Goal: Transaction & Acquisition: Purchase product/service

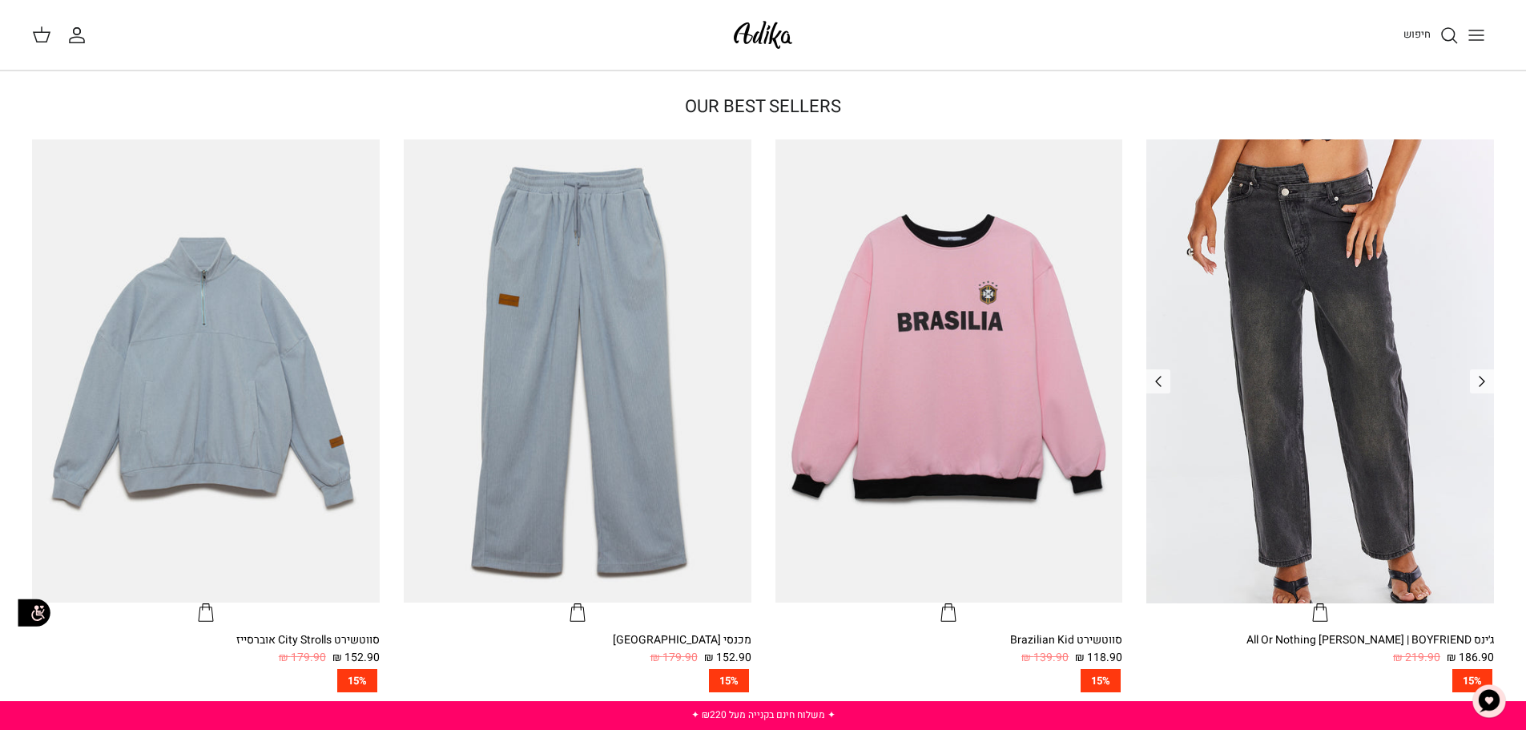
scroll to position [641, 0]
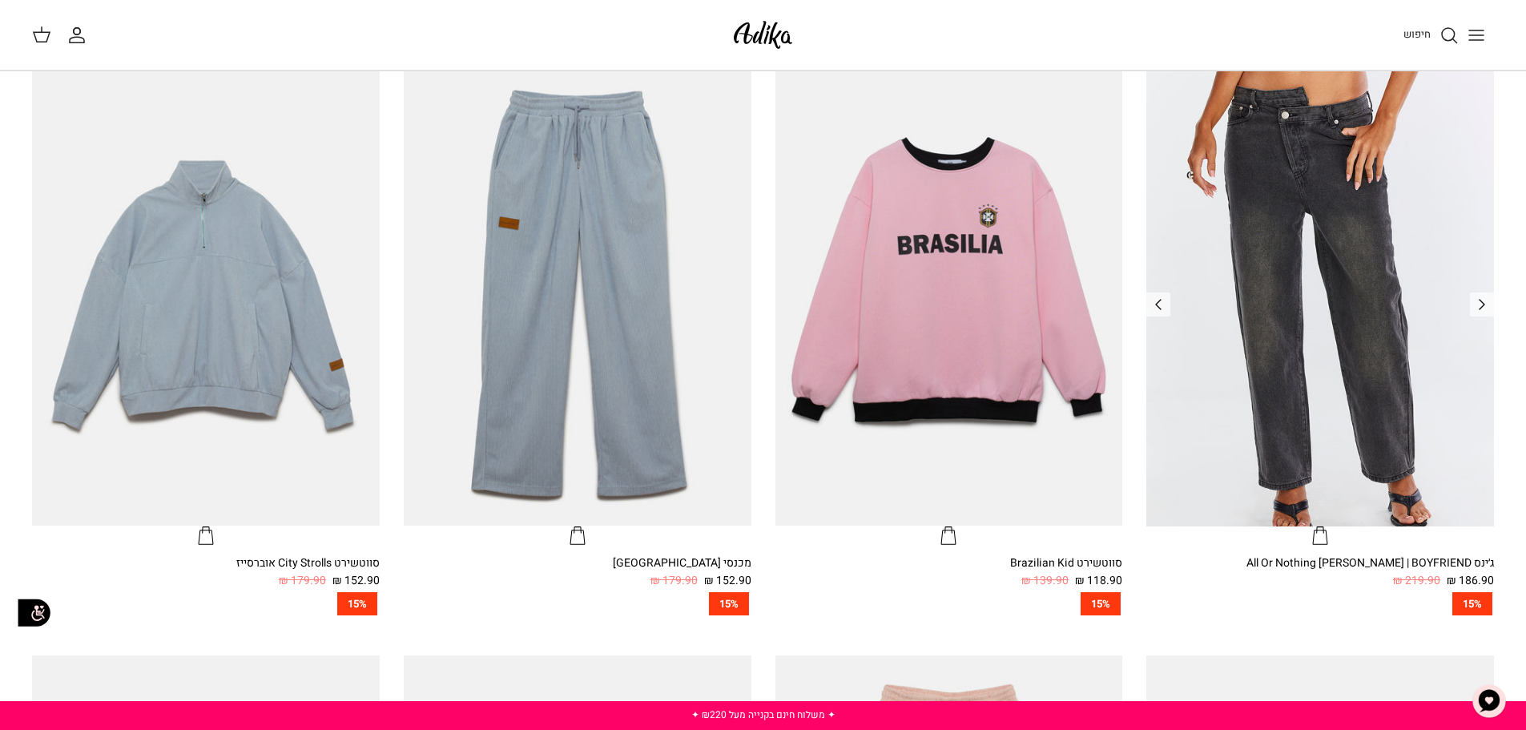
click at [1338, 285] on img "ג׳ינס All Or Nothing קריס-קרוס | BOYFRIEND" at bounding box center [1320, 293] width 348 height 463
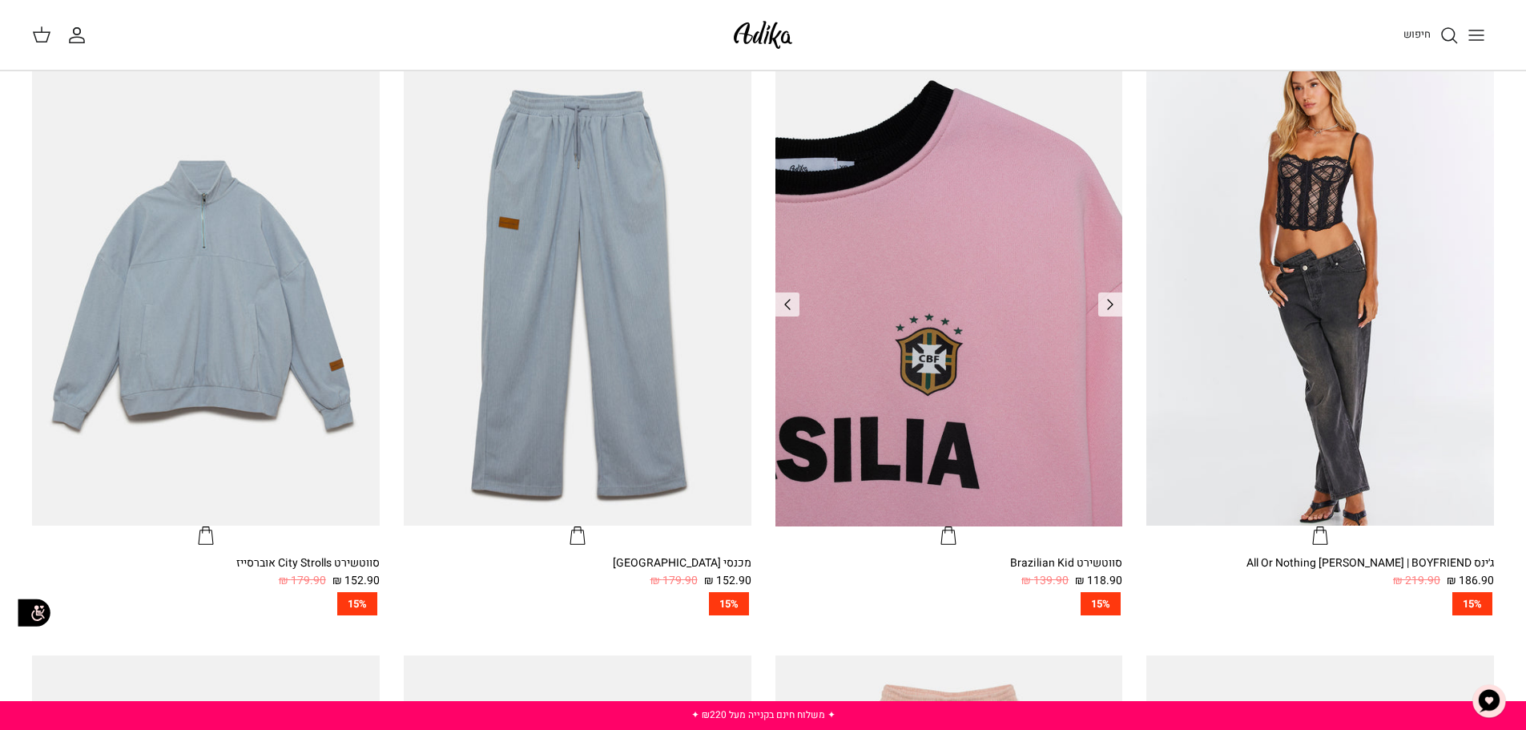
click at [948, 304] on img "סווטשירט Brazilian Kid" at bounding box center [949, 293] width 348 height 463
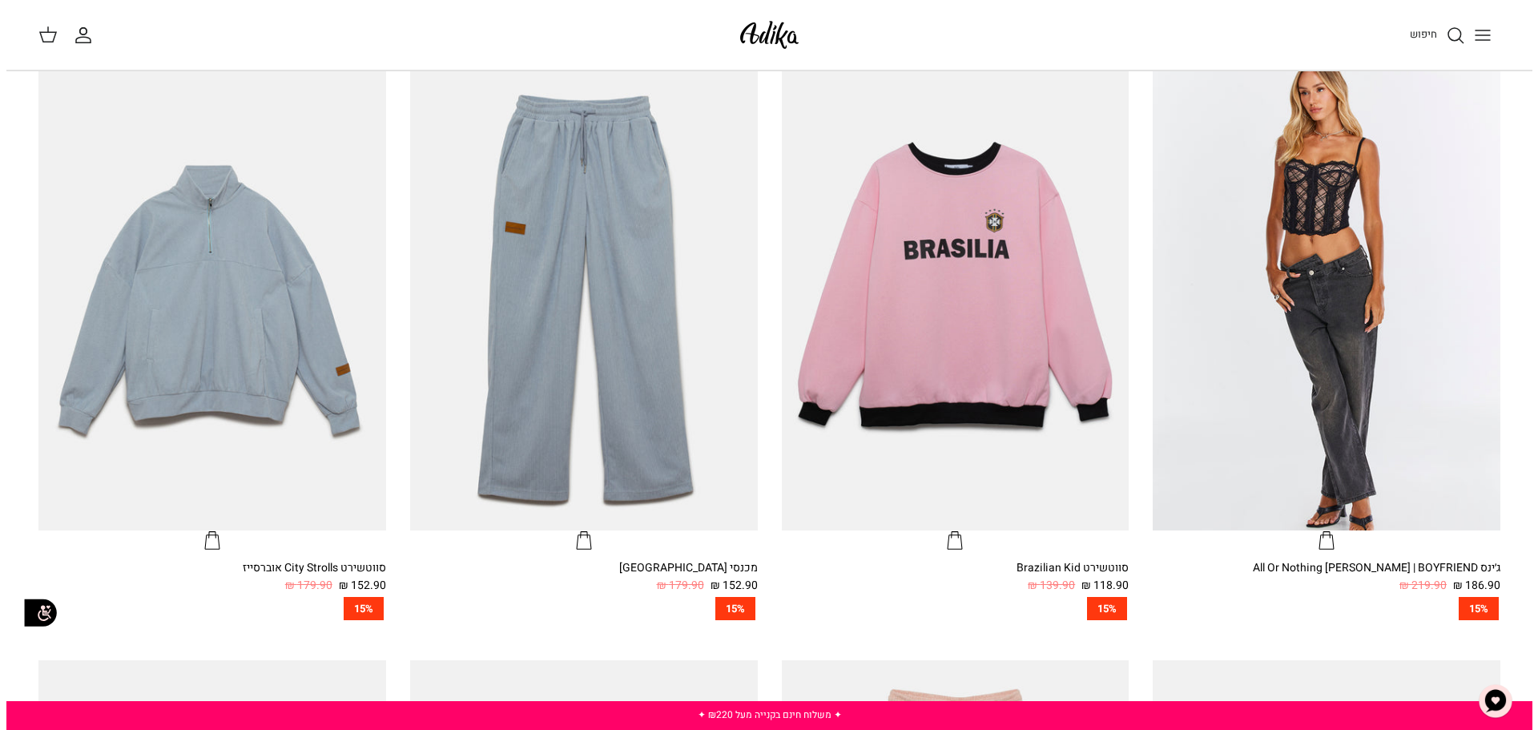
scroll to position [80, 0]
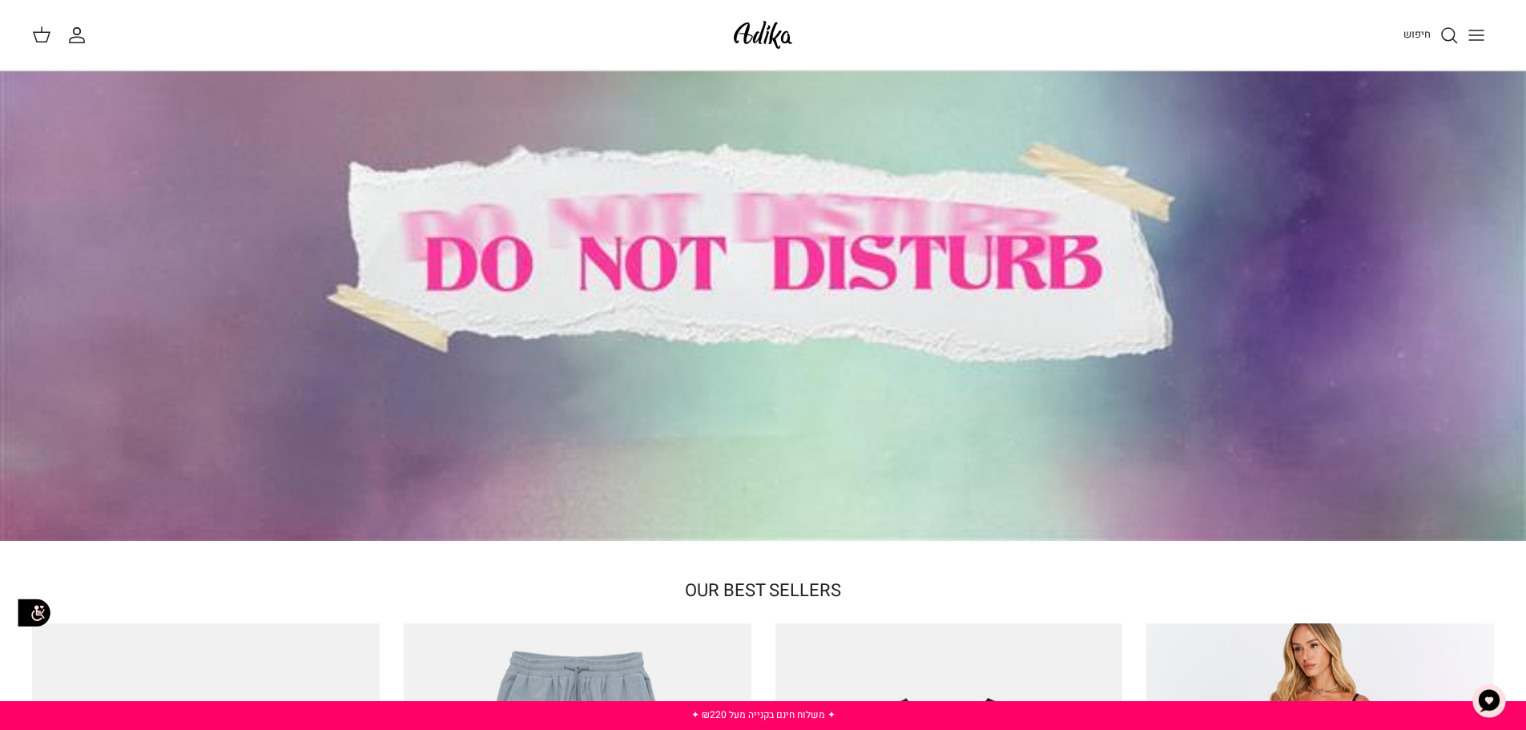
click at [1492, 30] on button "Toggle menu" at bounding box center [1476, 35] width 35 height 35
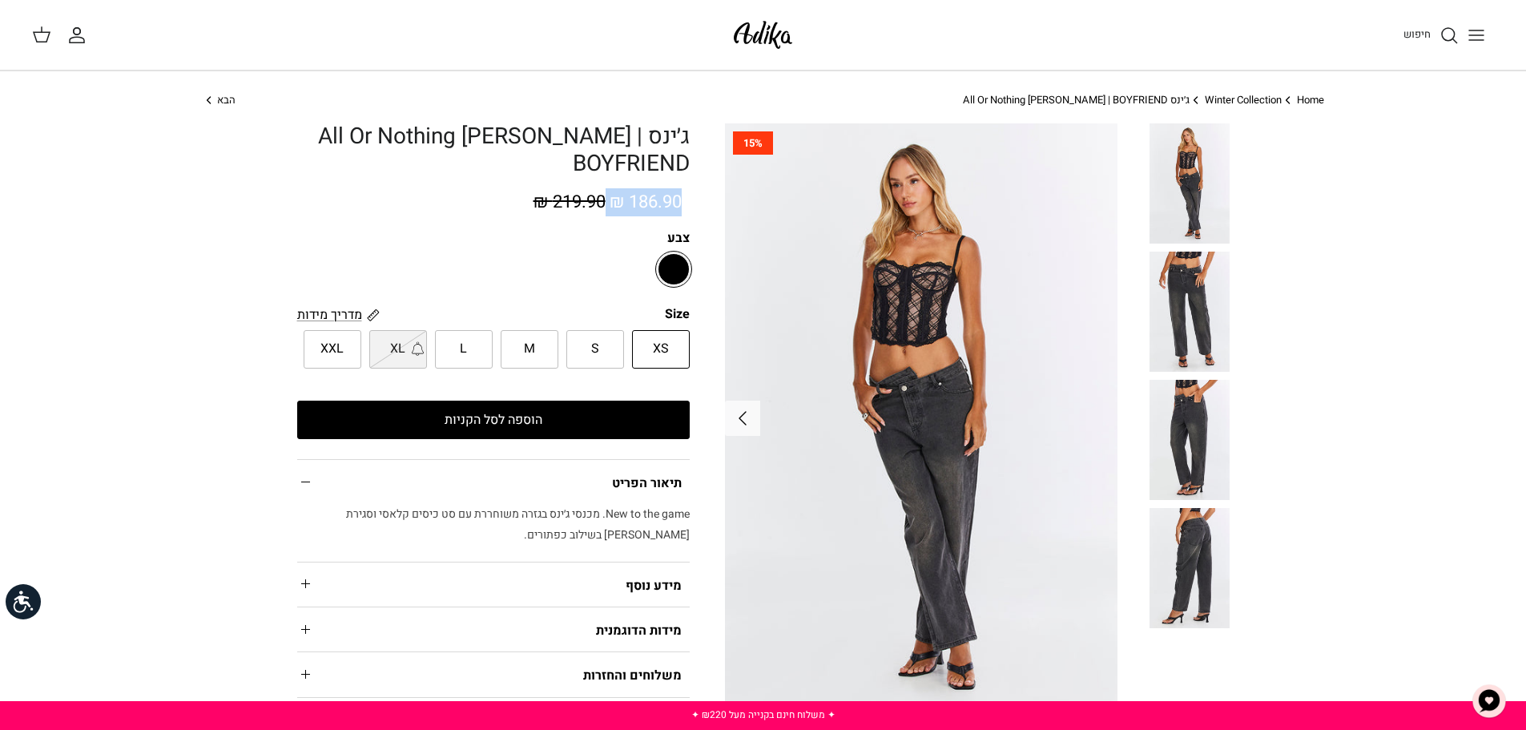
drag, startPoint x: 605, startPoint y: 187, endPoint x: 702, endPoint y: 210, distance: 99.5
click at [702, 210] on div "Left Right 15% ג׳ינס All Or Nothing קריס-קרוס | BOYFRIEND 186.90 ₪ 219.90 ₪ צבע" at bounding box center [764, 457] width 1186 height 668
click at [1182, 423] on img at bounding box center [1190, 440] width 80 height 120
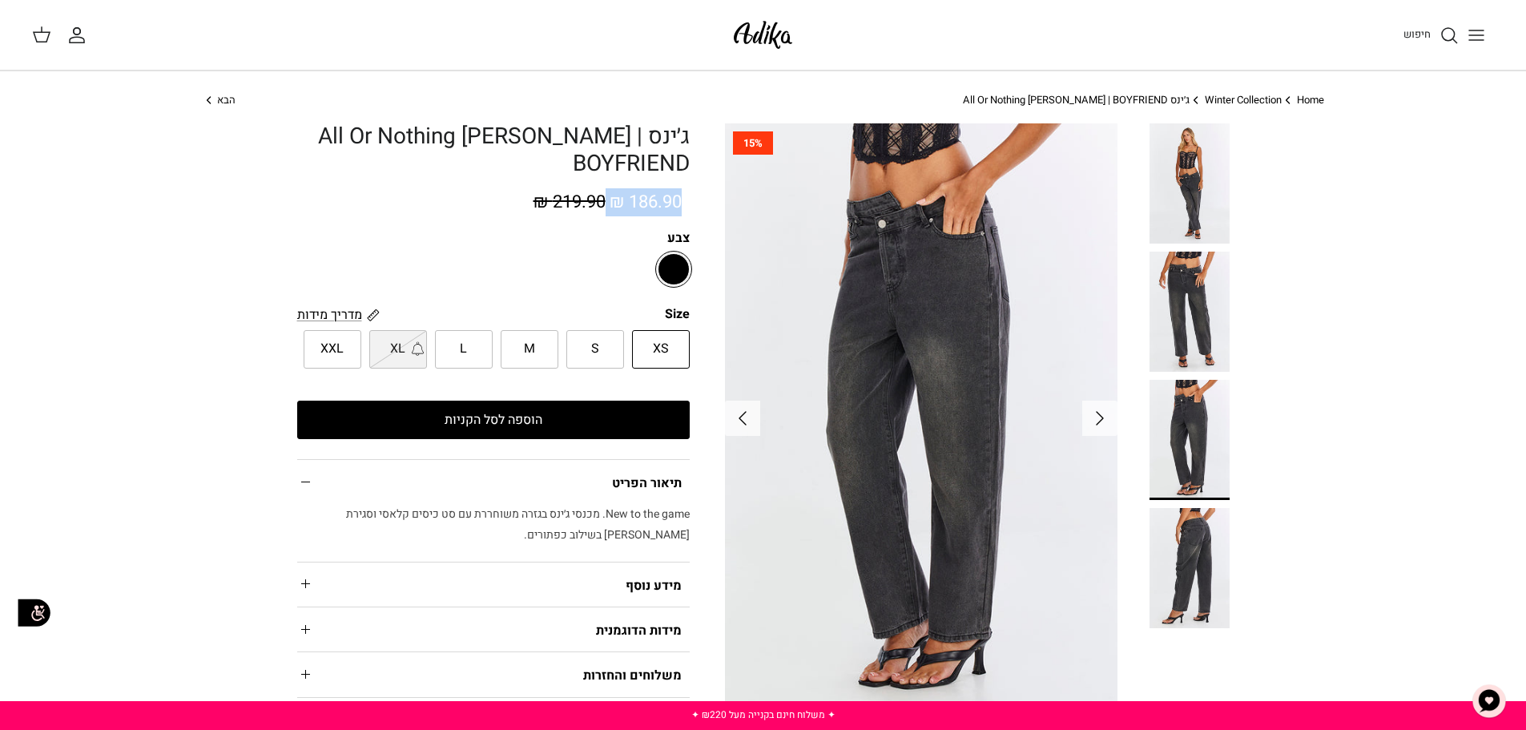
click at [1198, 527] on img at bounding box center [1190, 568] width 80 height 120
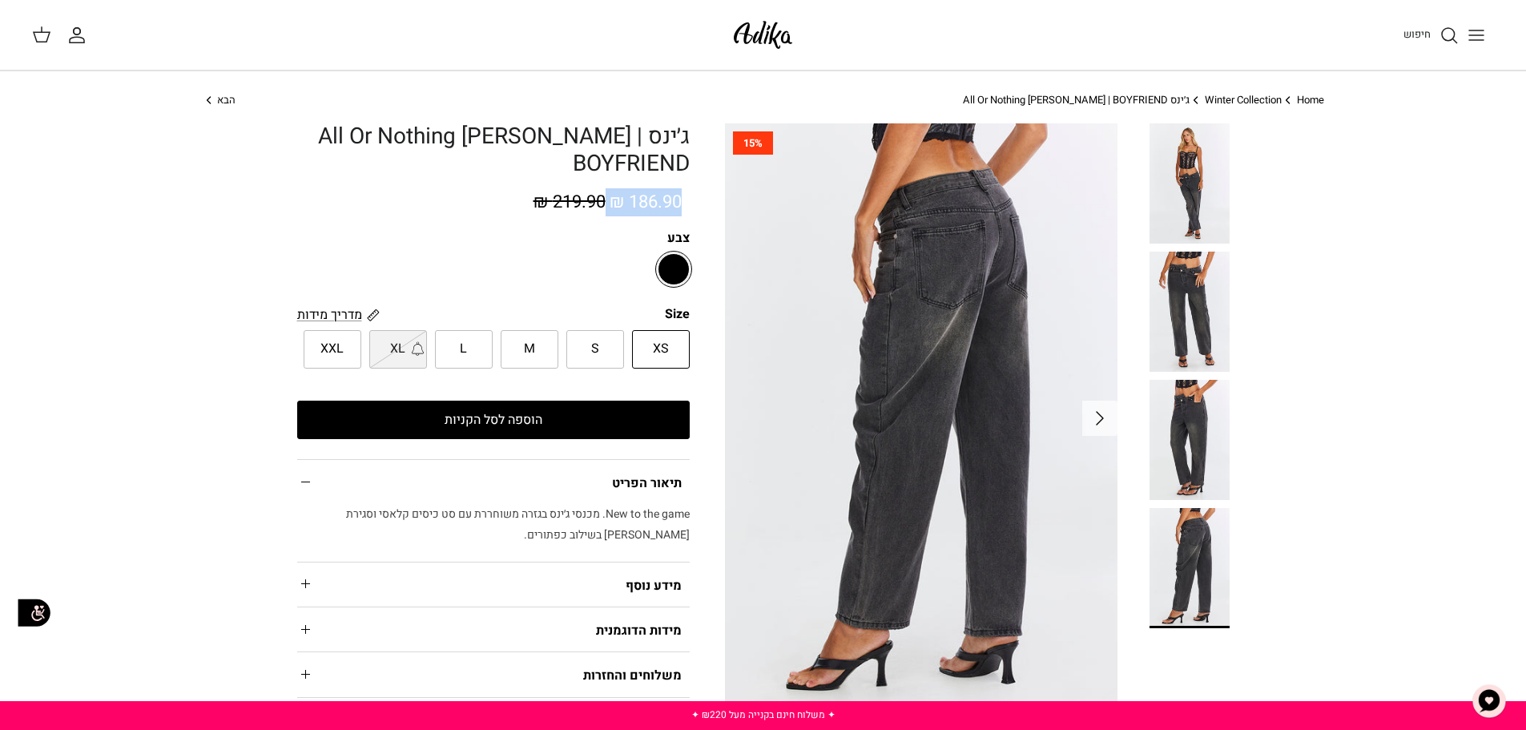
click at [1212, 194] on img at bounding box center [1190, 183] width 80 height 120
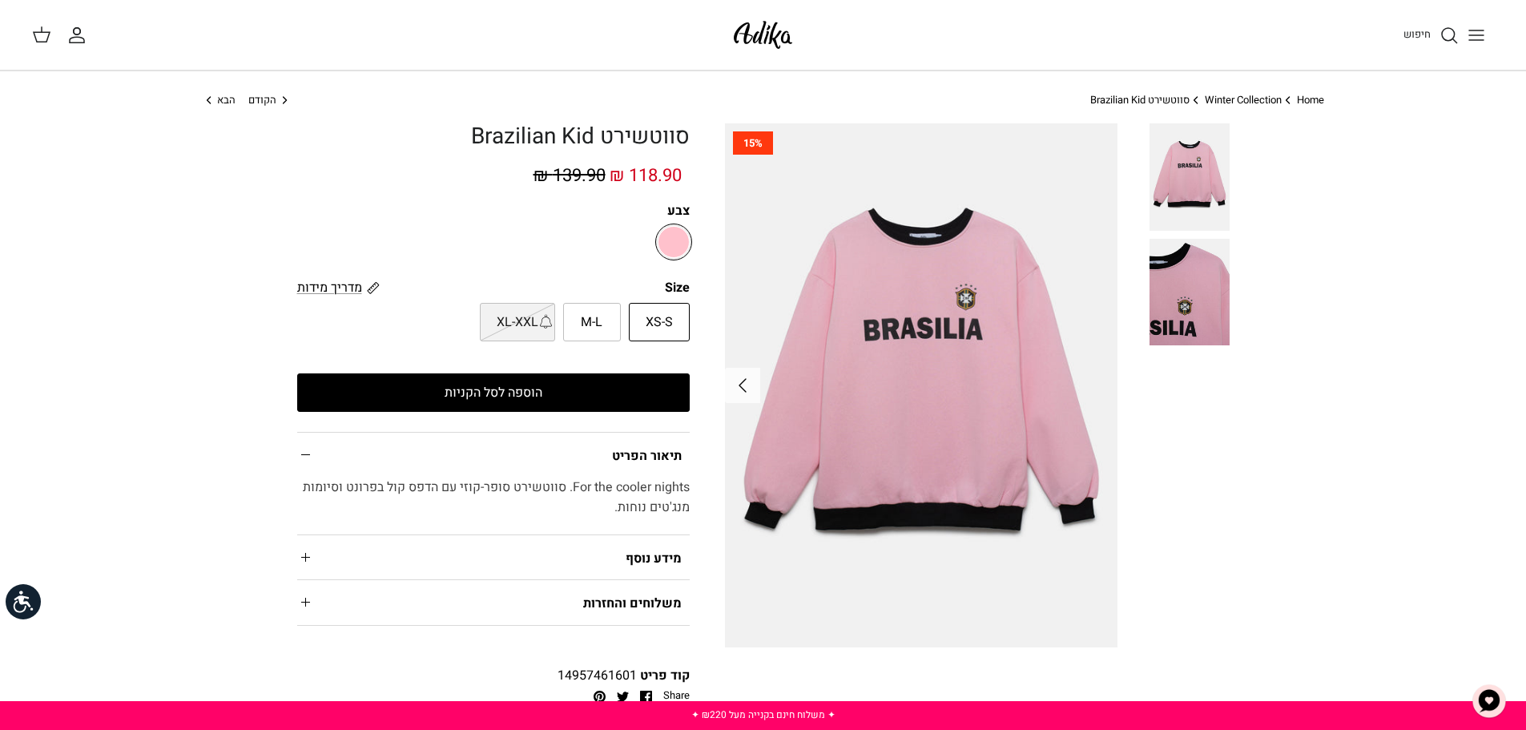
click at [1189, 320] on img at bounding box center [1190, 292] width 80 height 107
